Goal: Transaction & Acquisition: Download file/media

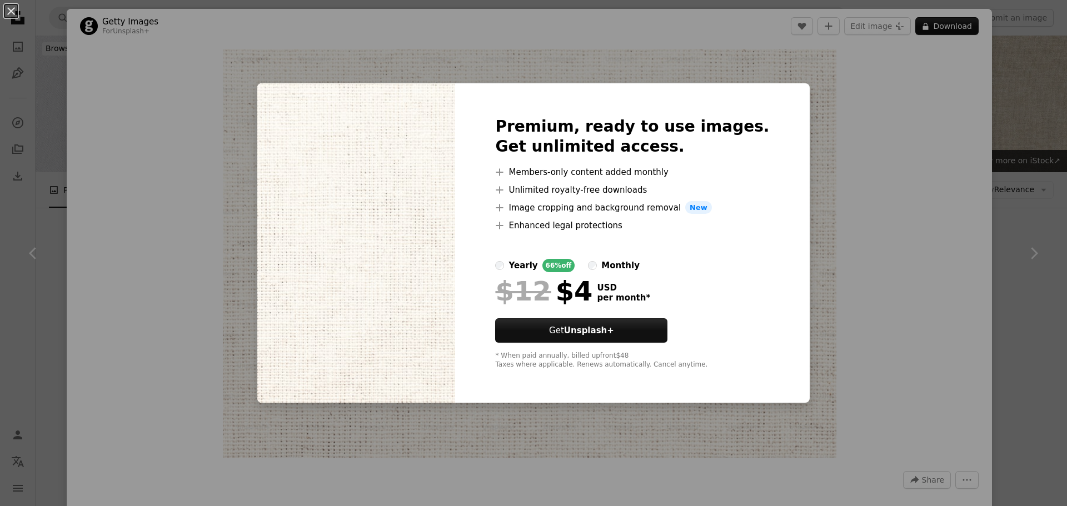
scroll to position [1722, 0]
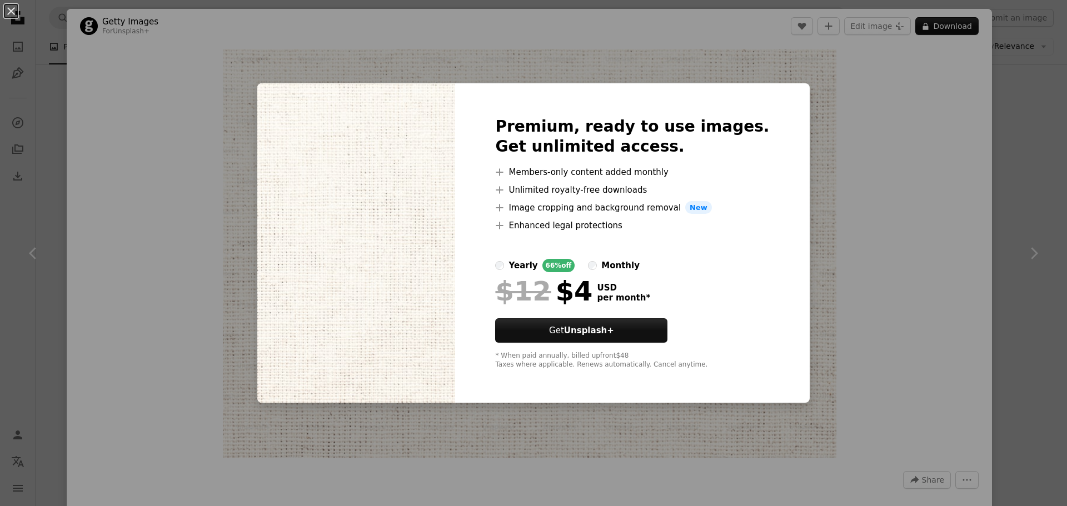
click at [1023, 174] on div "An X shape Premium, ready to use images. Get unlimited access. A plus sign Memb…" at bounding box center [533, 253] width 1067 height 506
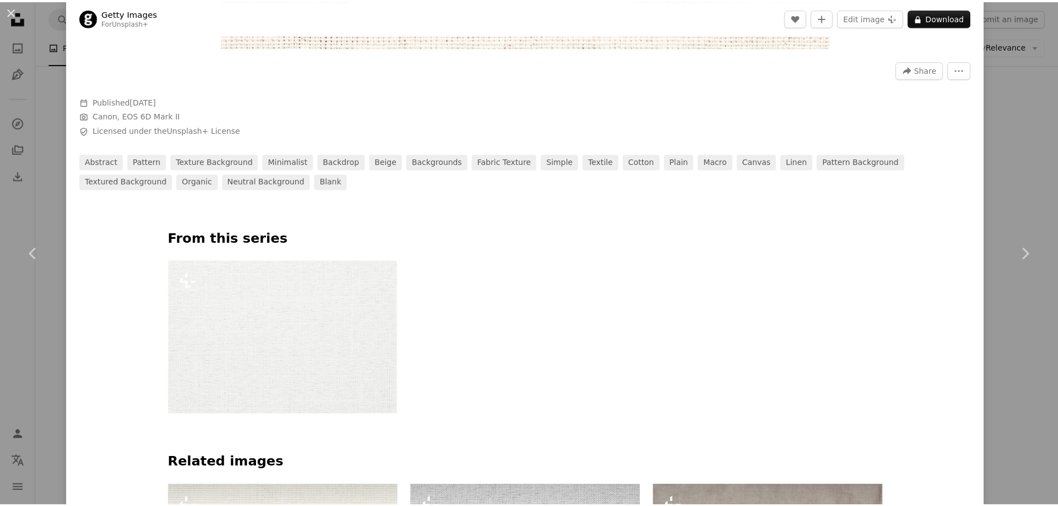
scroll to position [556, 0]
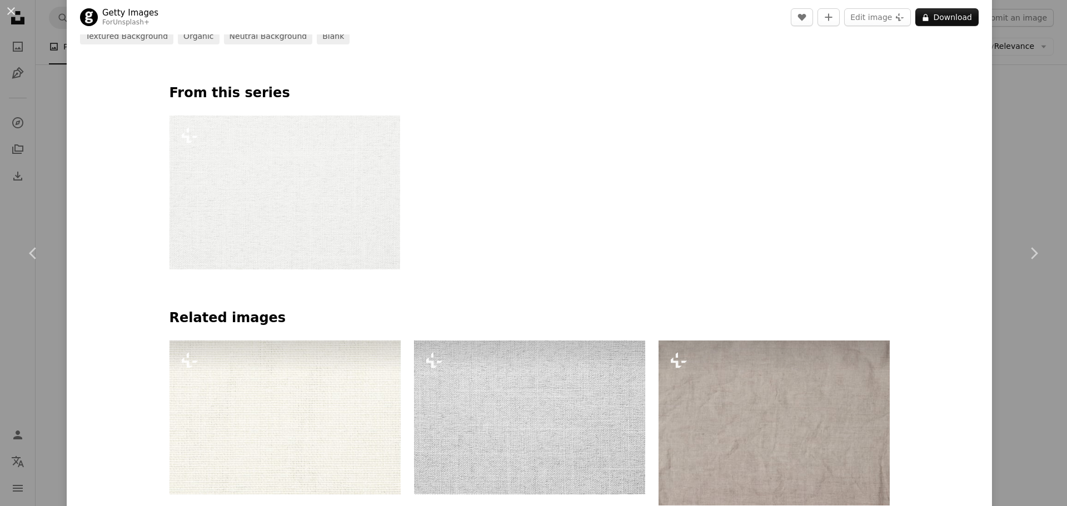
click at [1012, 142] on div "An X shape Chevron left Chevron right Getty Images For Unsplash+ A heart A plus…" at bounding box center [533, 253] width 1067 height 506
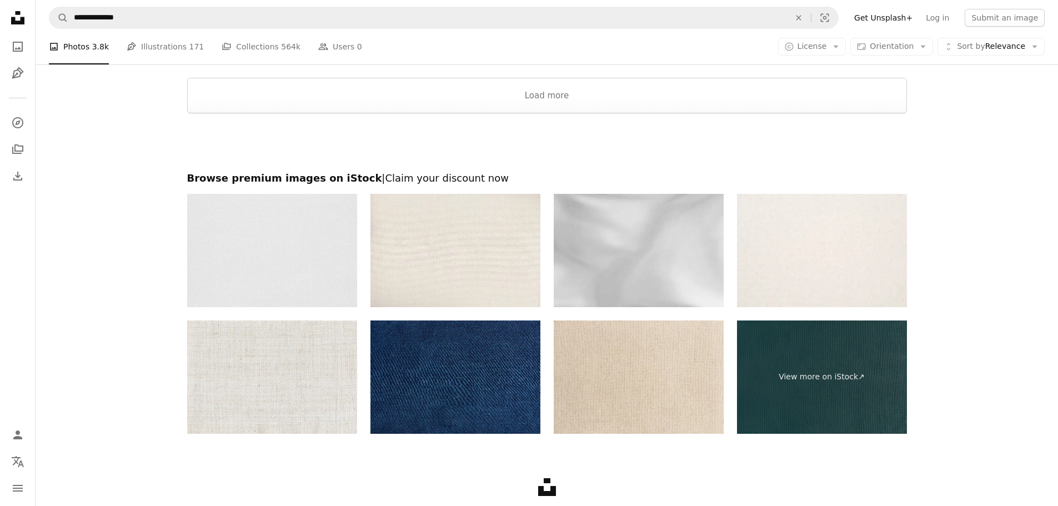
scroll to position [3745, 0]
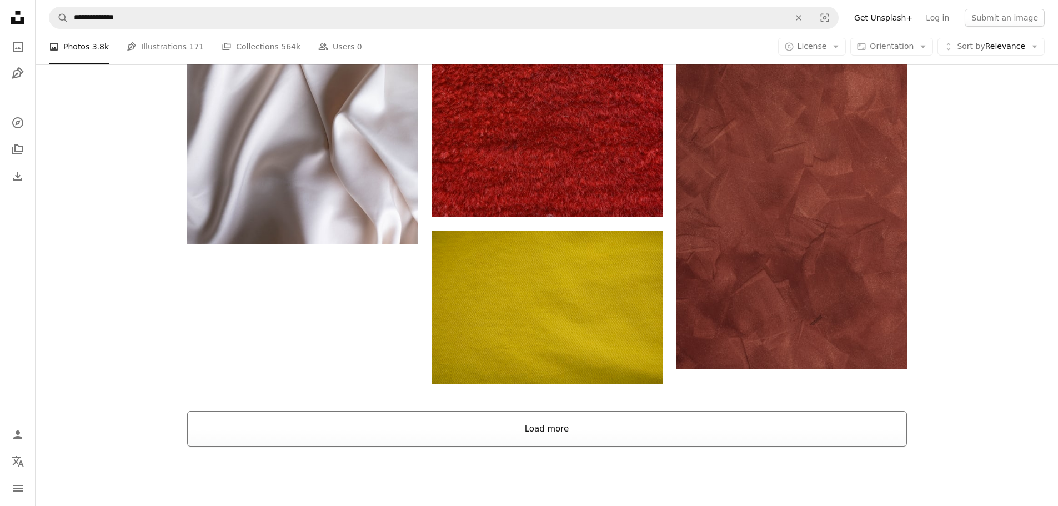
click at [549, 427] on button "Load more" at bounding box center [547, 429] width 720 height 36
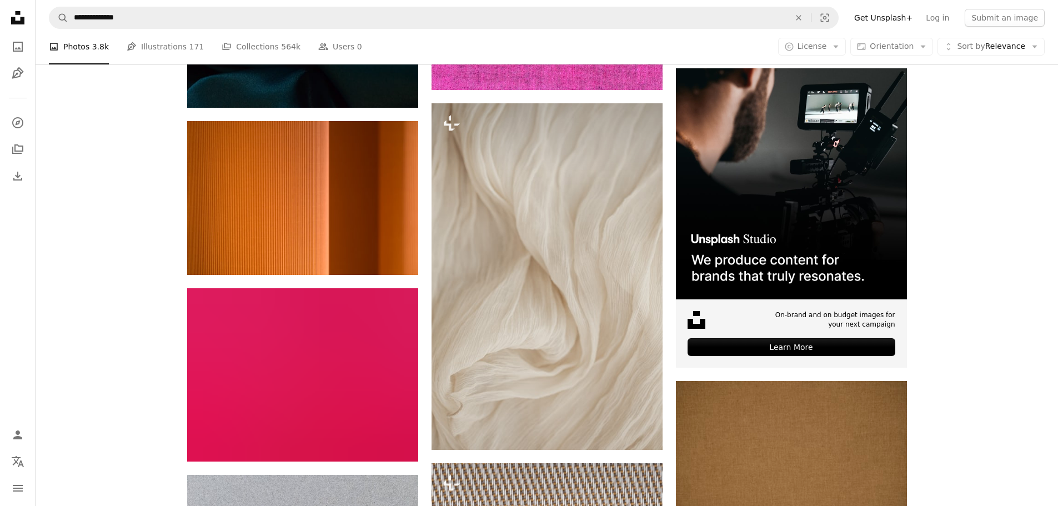
scroll to position [4189, 0]
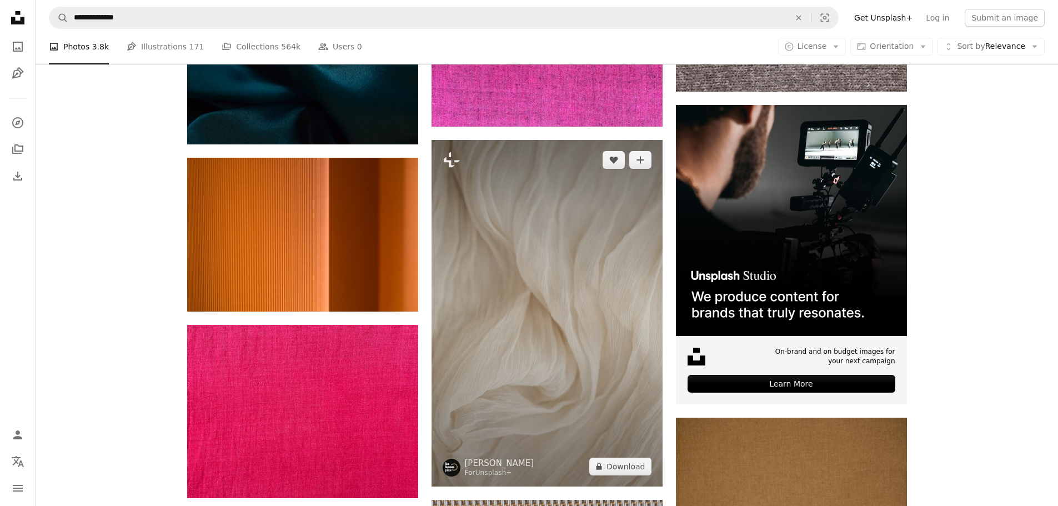
click at [573, 263] on img at bounding box center [547, 313] width 231 height 347
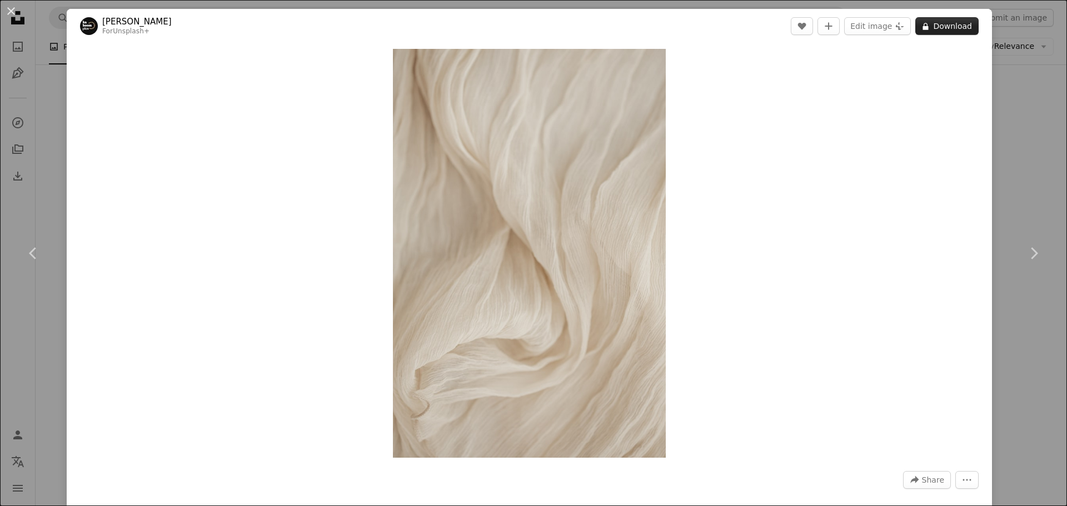
click at [935, 28] on button "A lock Download" at bounding box center [946, 26] width 63 height 18
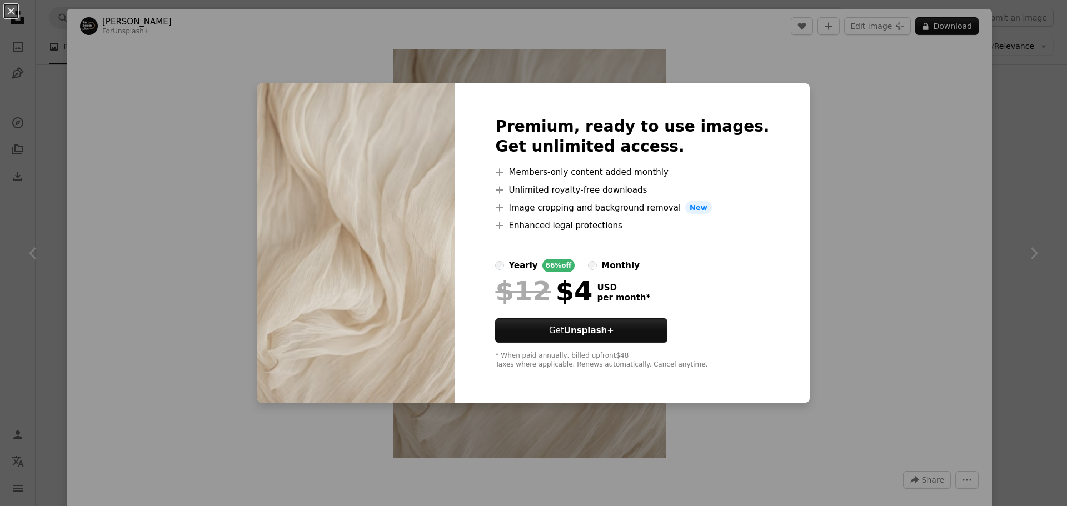
click at [905, 138] on div "An X shape Premium, ready to use images. Get unlimited access. A plus sign Memb…" at bounding box center [533, 253] width 1067 height 506
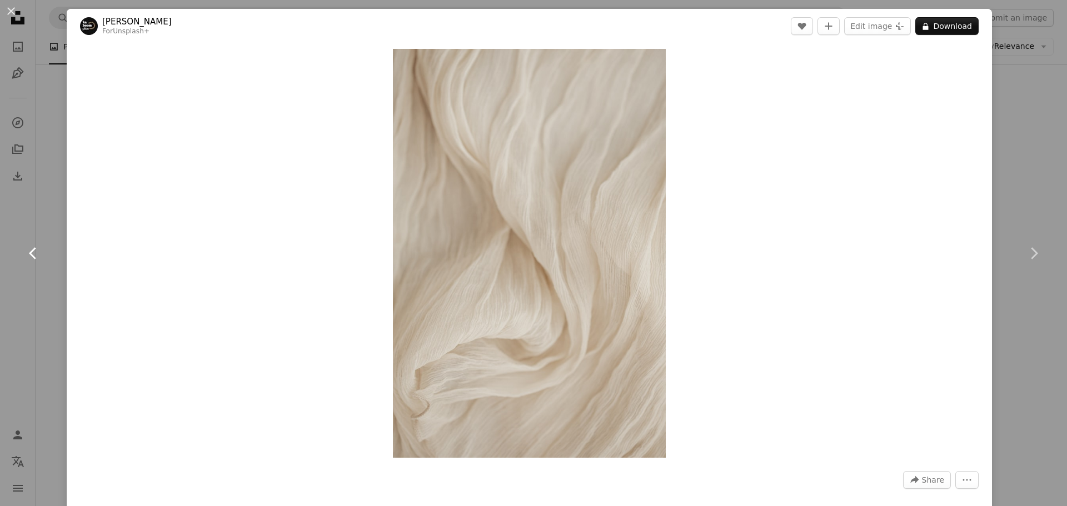
click at [34, 248] on icon at bounding box center [32, 253] width 7 height 12
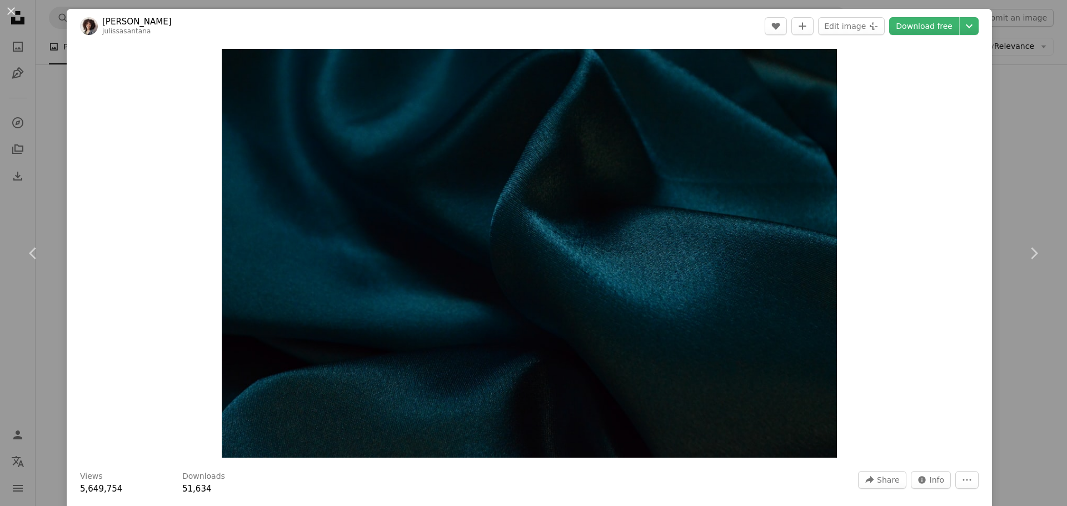
click at [1017, 135] on div "An X shape Chevron left Chevron right [PERSON_NAME] julissasantana A heart A pl…" at bounding box center [533, 253] width 1067 height 506
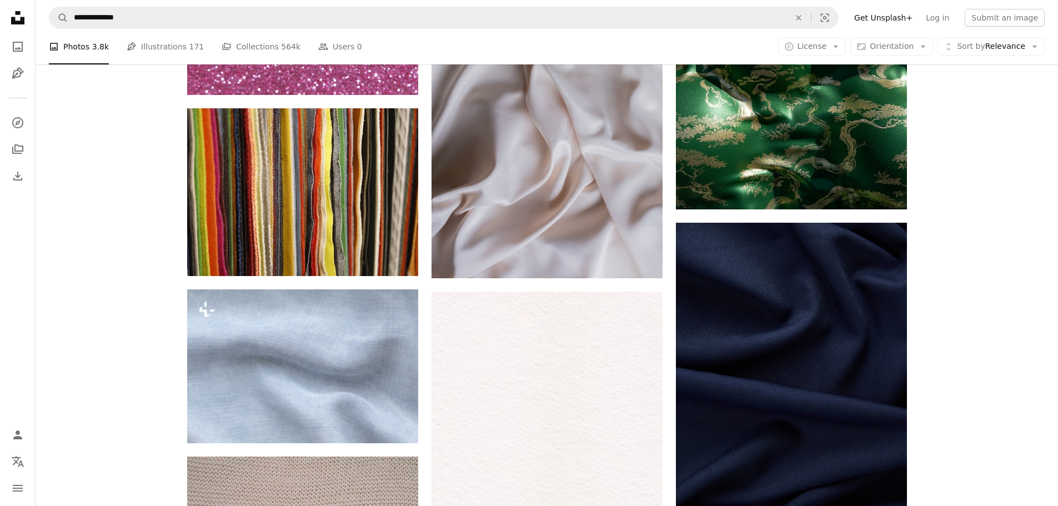
scroll to position [6356, 0]
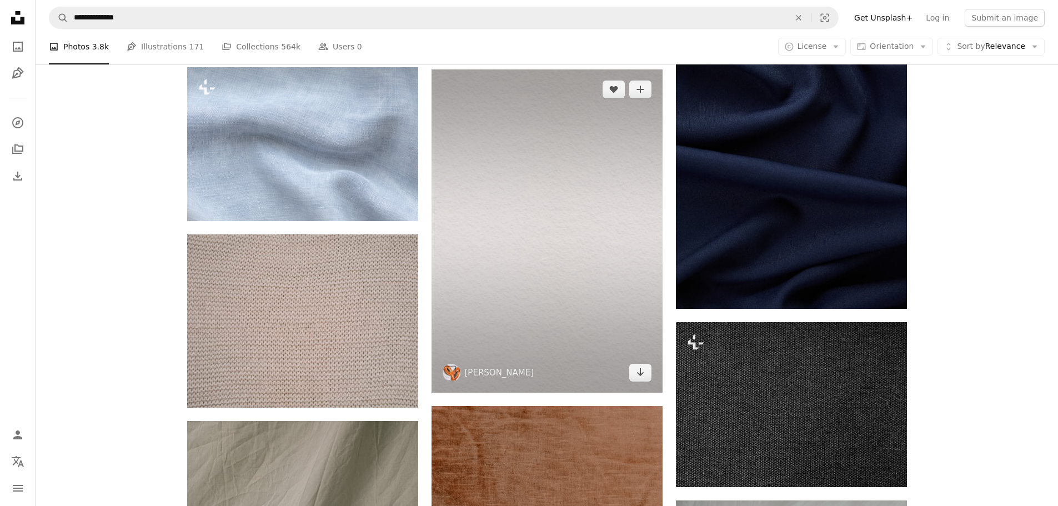
click at [564, 282] on img at bounding box center [547, 230] width 231 height 323
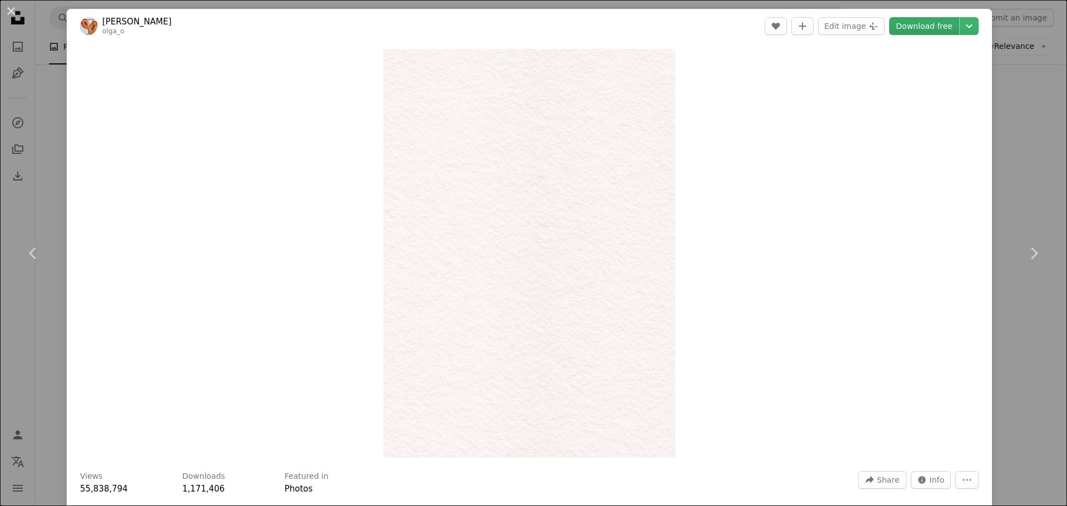
click at [927, 28] on link "Download free" at bounding box center [924, 26] width 70 height 18
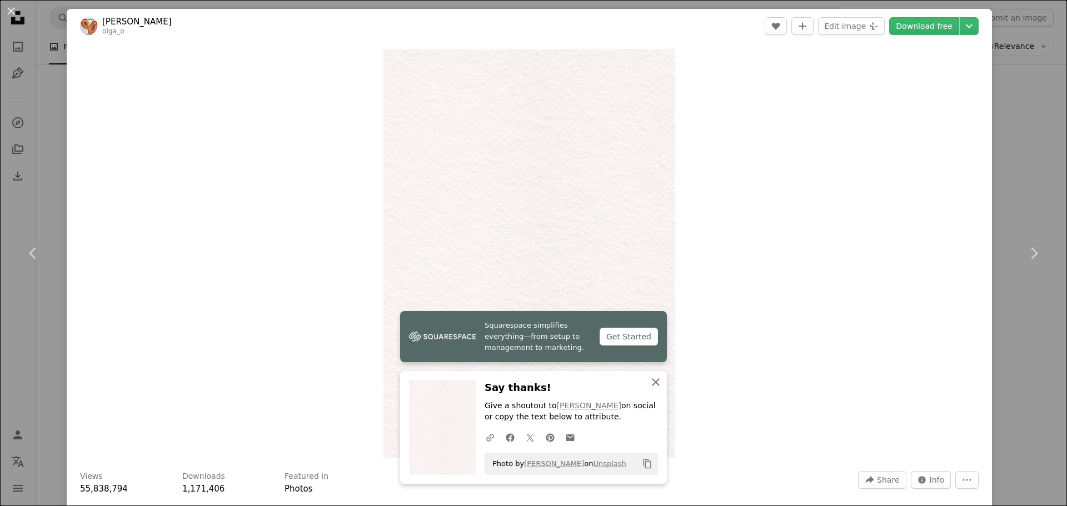
click at [654, 382] on icon "An X shape" at bounding box center [655, 382] width 13 height 13
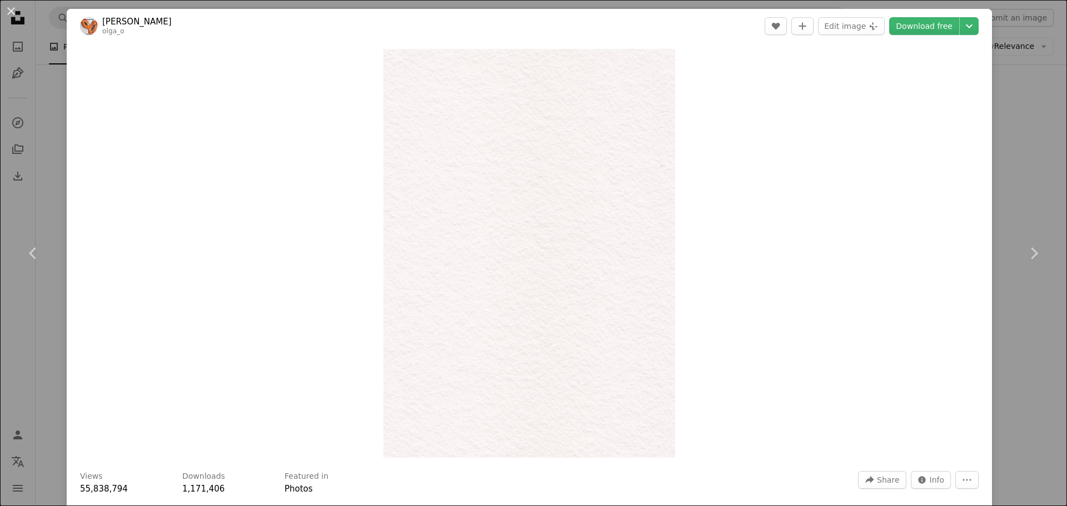
click at [1010, 111] on div "An X shape Chevron left Chevron right [PERSON_NAME] olga_o A heart A plus sign …" at bounding box center [533, 253] width 1067 height 506
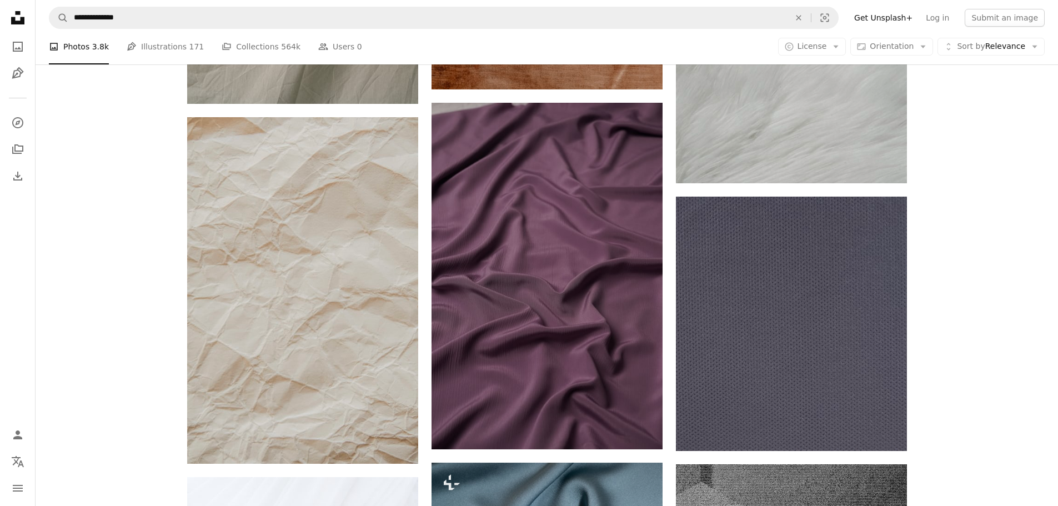
scroll to position [6800, 0]
